Goal: Find specific page/section: Find specific page/section

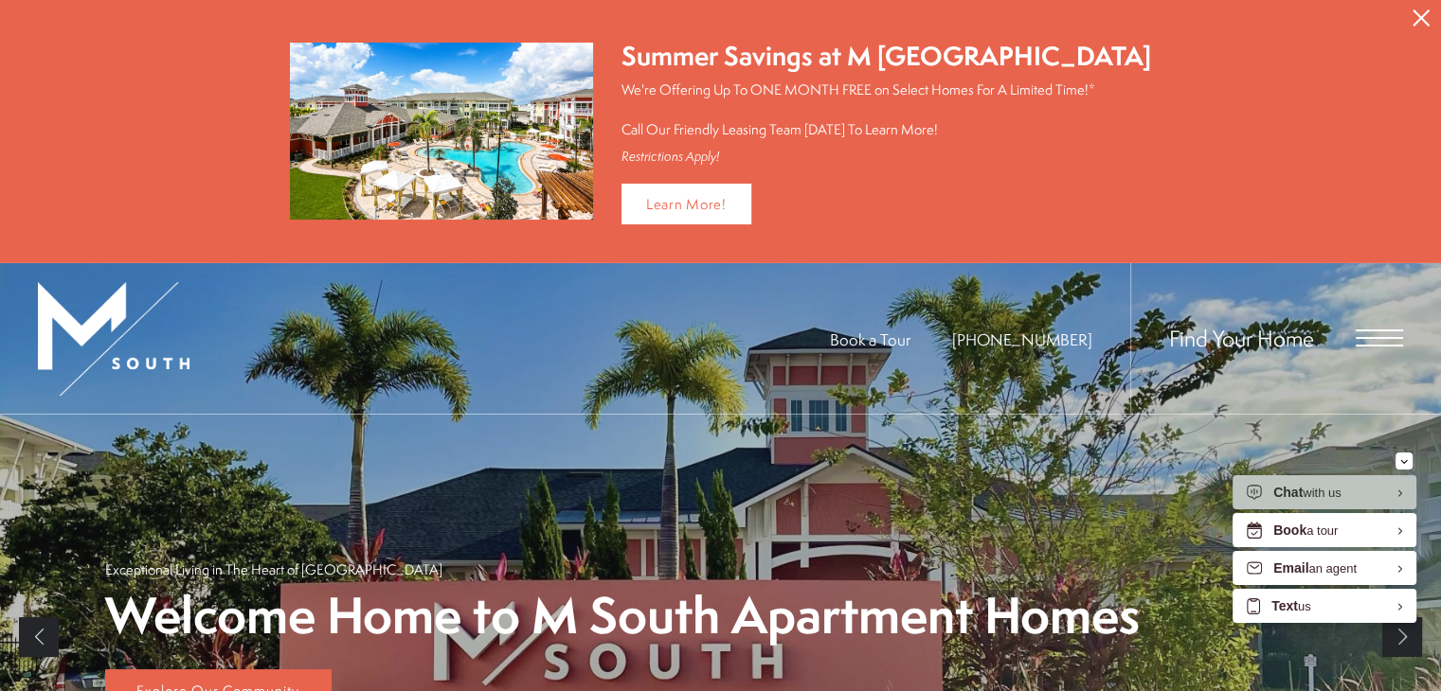
click at [1371, 342] on span "Open Menu" at bounding box center [1378, 338] width 47 height 17
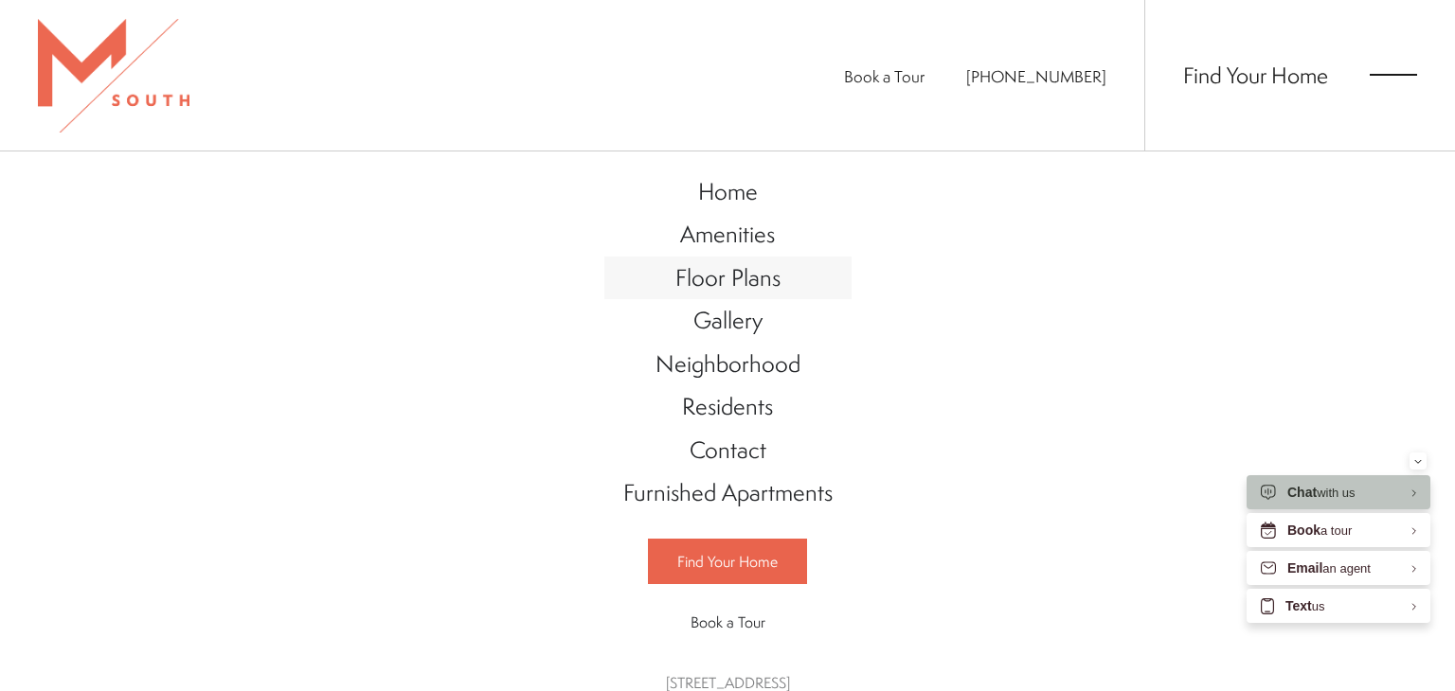
click at [712, 279] on span "Floor Plans" at bounding box center [727, 277] width 105 height 32
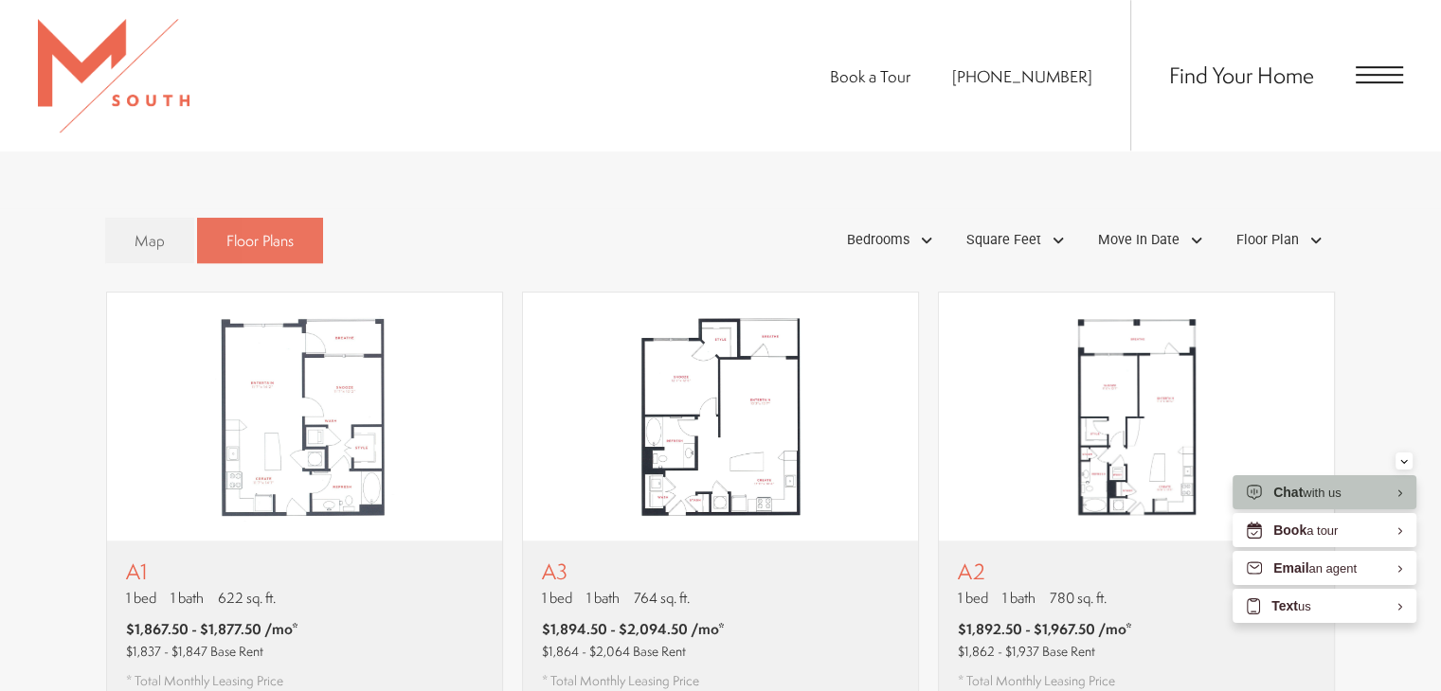
scroll to position [1083, 0]
